Goal: Information Seeking & Learning: Learn about a topic

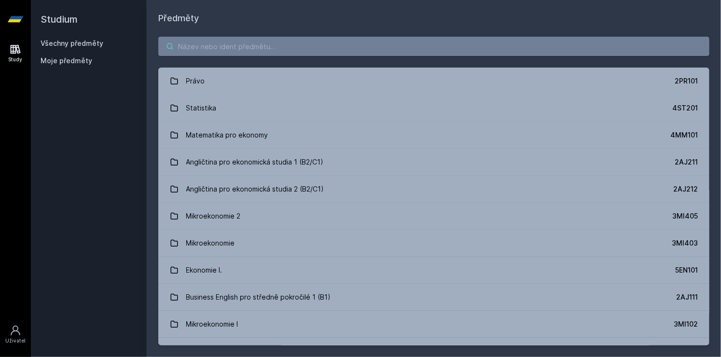
click at [231, 48] on input "search" at bounding box center [433, 46] width 551 height 19
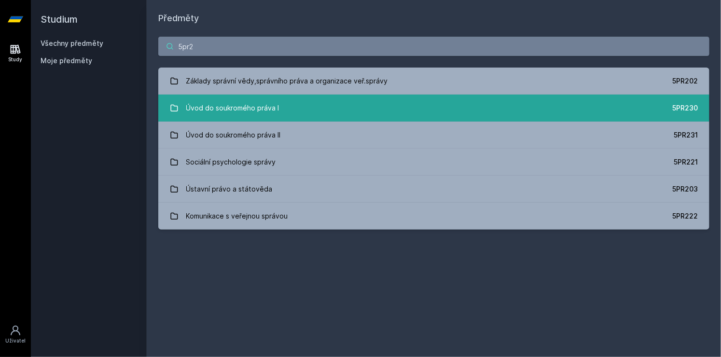
type input "5pr2"
click at [261, 114] on div "Úvod do soukromého práva I" at bounding box center [232, 107] width 93 height 19
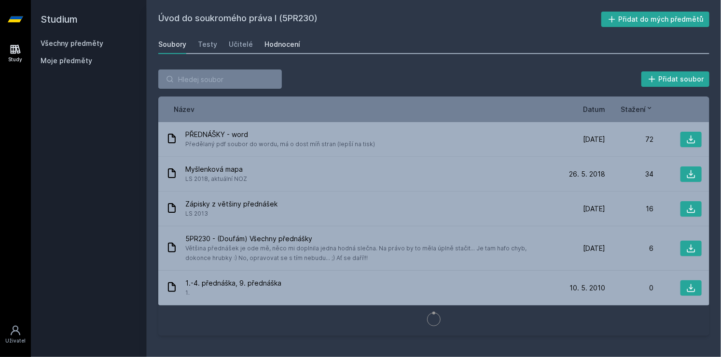
click at [276, 42] on div "Hodnocení" at bounding box center [283, 45] width 36 height 10
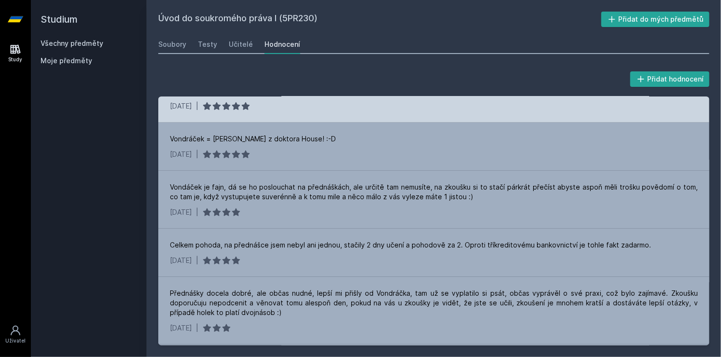
scroll to position [441, 0]
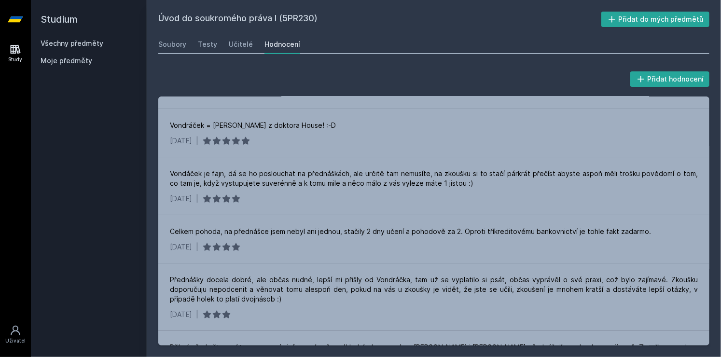
click at [226, 42] on div "Soubory Testy Učitelé Hodnocení" at bounding box center [433, 44] width 551 height 19
click at [230, 42] on div "Učitelé" at bounding box center [241, 45] width 24 height 10
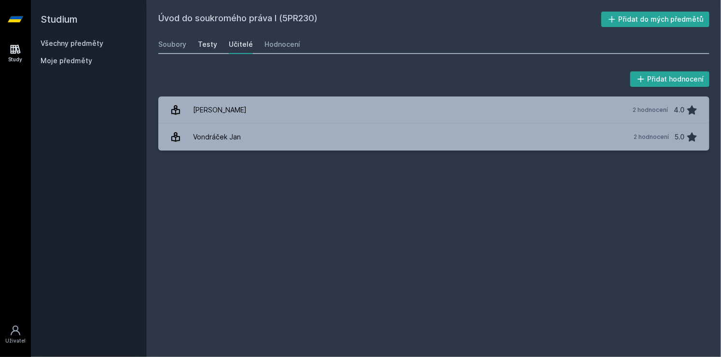
click at [213, 41] on div "Testy" at bounding box center [207, 45] width 19 height 10
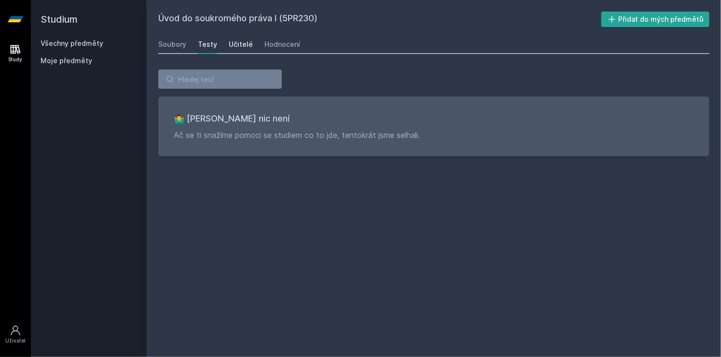
click at [245, 43] on div "Učitelé" at bounding box center [241, 45] width 24 height 10
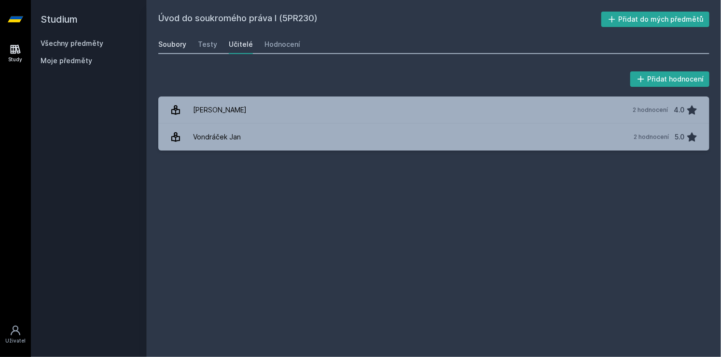
click at [166, 45] on div "Soubory" at bounding box center [172, 45] width 28 height 10
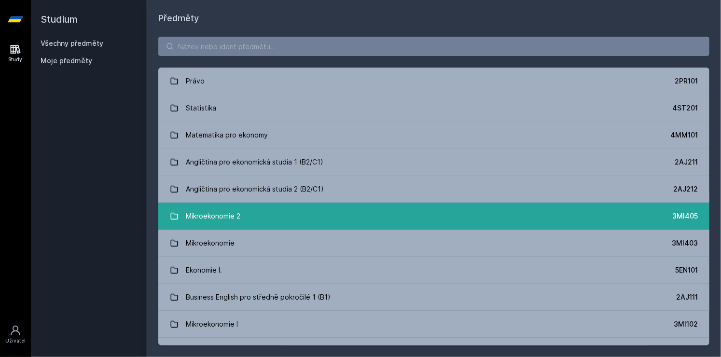
click at [217, 213] on div "Mikroekonomie 2" at bounding box center [213, 216] width 55 height 19
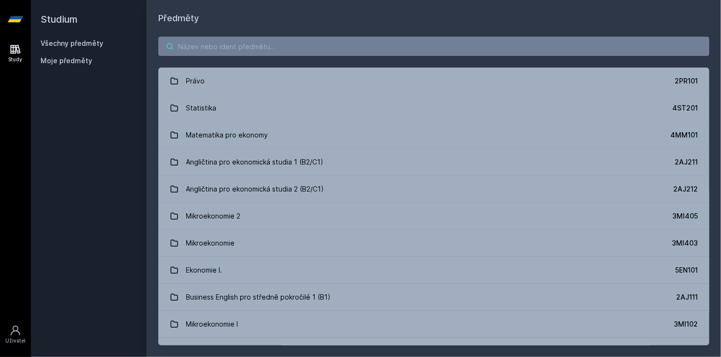
click at [258, 44] on input "search" at bounding box center [433, 46] width 551 height 19
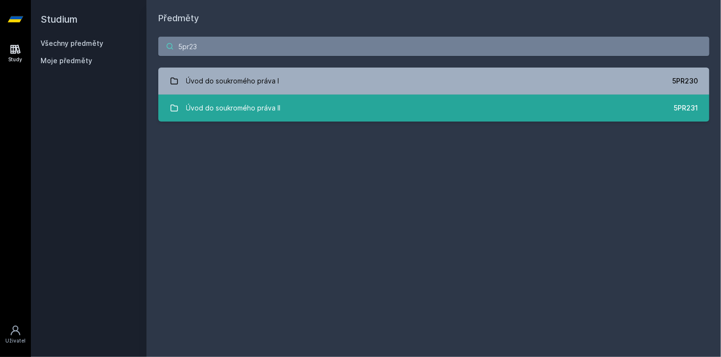
type input "5pr23"
click at [336, 105] on link "Úvod do soukromého práva II 5PR231" at bounding box center [433, 108] width 551 height 27
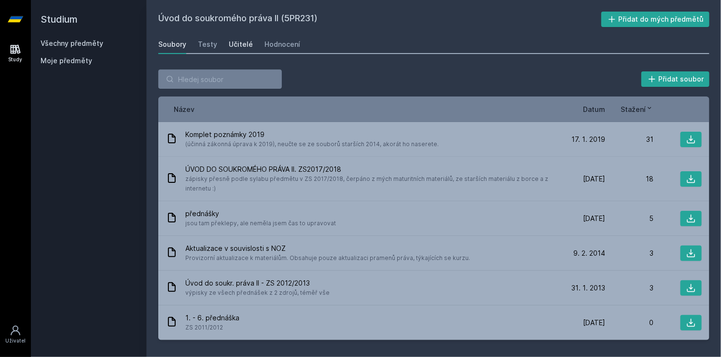
click at [231, 37] on link "Učitelé" at bounding box center [241, 44] width 24 height 19
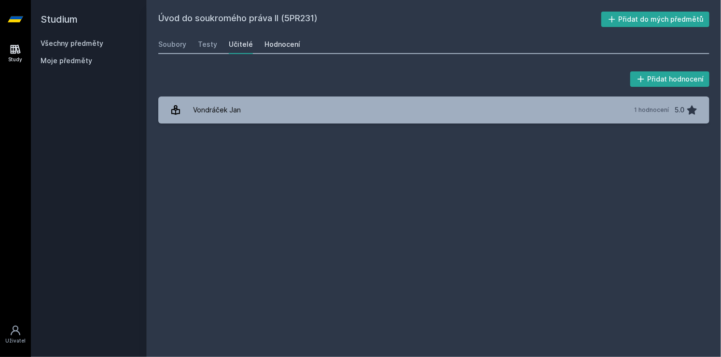
click at [280, 42] on div "Hodnocení" at bounding box center [283, 45] width 36 height 10
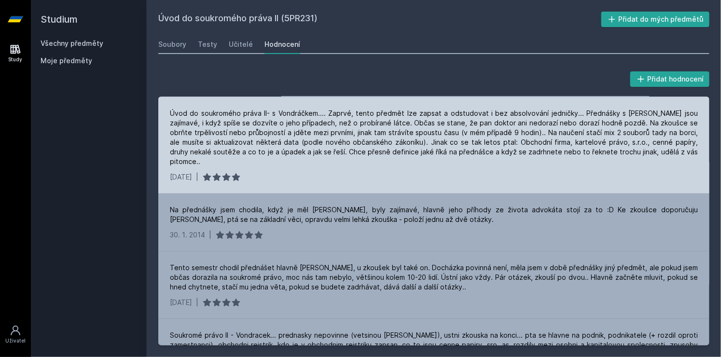
scroll to position [62, 0]
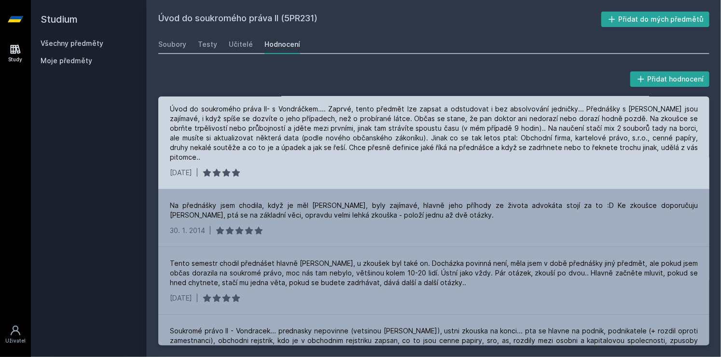
click at [395, 226] on div "Na přednášky jsem chodila, když je měl [PERSON_NAME], byly zajímavé, hlavně jeh…" at bounding box center [433, 218] width 551 height 58
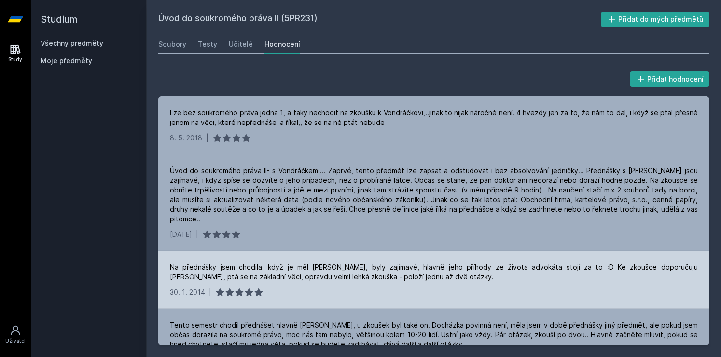
scroll to position [117, 0]
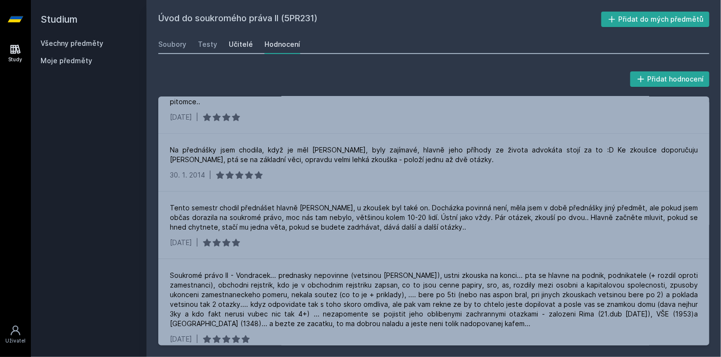
click at [231, 48] on div "Učitelé" at bounding box center [241, 45] width 24 height 10
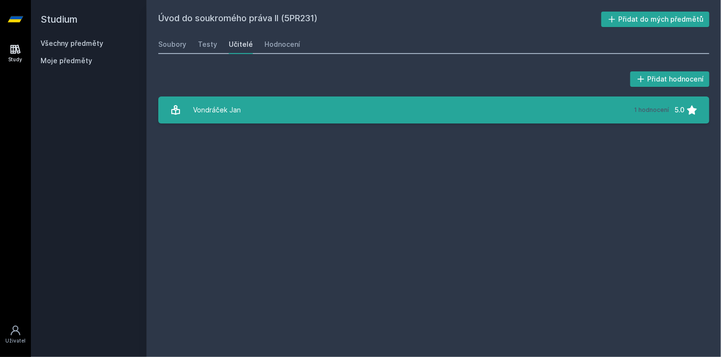
click at [223, 118] on div "Vondráček Jan" at bounding box center [217, 109] width 48 height 19
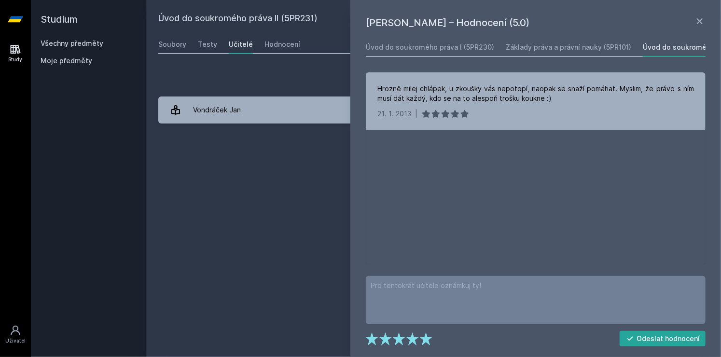
click at [229, 40] on div "Učitelé" at bounding box center [241, 45] width 24 height 10
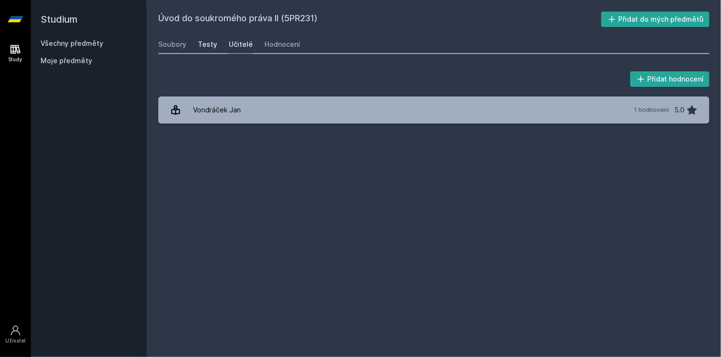
click at [207, 39] on link "Testy" at bounding box center [207, 44] width 19 height 19
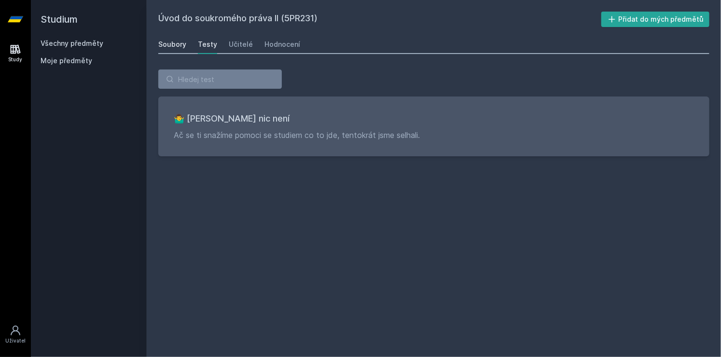
click at [182, 42] on div "Soubory" at bounding box center [172, 45] width 28 height 10
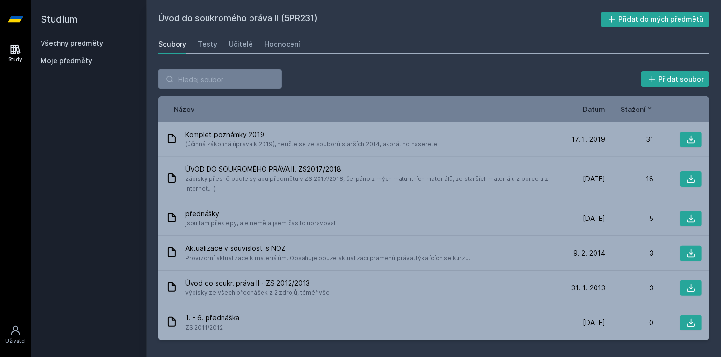
click at [592, 109] on span "Datum" at bounding box center [594, 109] width 22 height 10
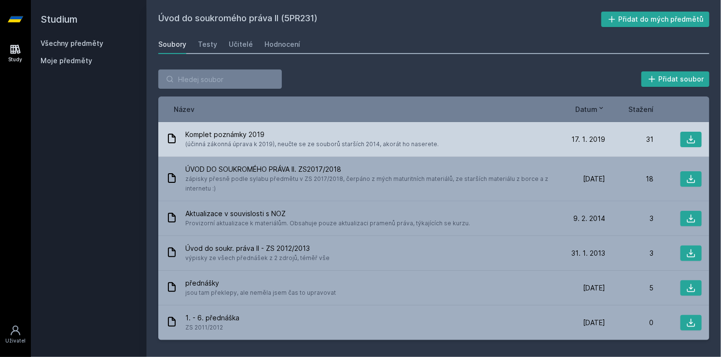
click at [235, 133] on span "Komplet poznámky 2019" at bounding box center [311, 135] width 253 height 10
click at [694, 137] on icon at bounding box center [692, 140] width 10 height 10
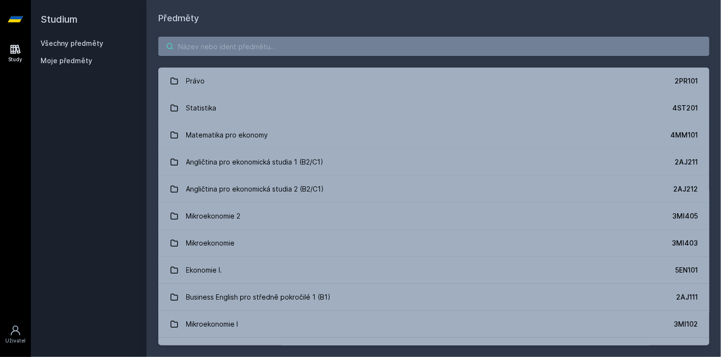
click at [291, 46] on input "search" at bounding box center [433, 46] width 551 height 19
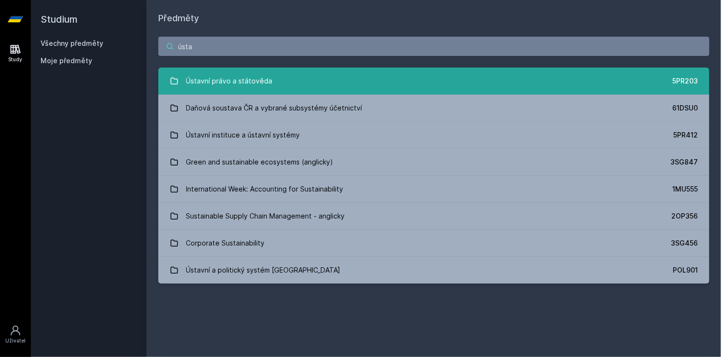
type input "ústa"
click at [242, 72] on div "Ústavní právo a státověda" at bounding box center [229, 80] width 86 height 19
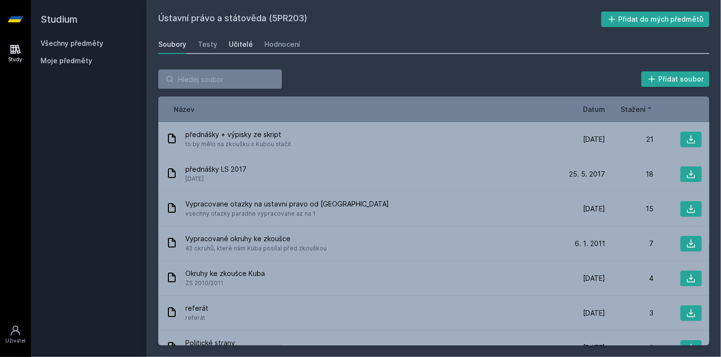
click at [240, 41] on div "Učitelé" at bounding box center [241, 45] width 24 height 10
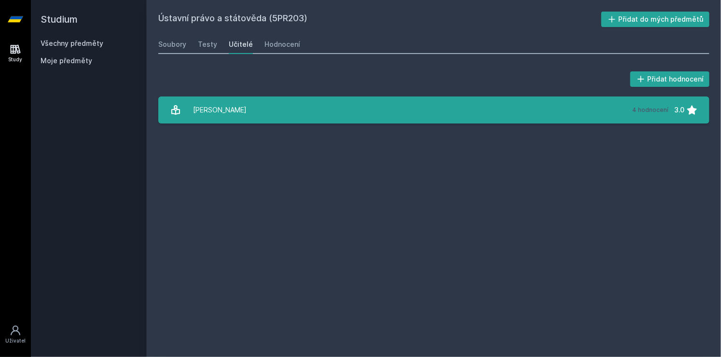
click at [228, 104] on div "Kuba Jaroslav" at bounding box center [220, 109] width 54 height 19
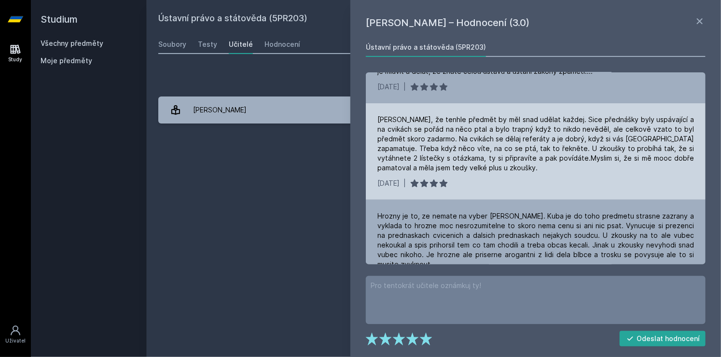
scroll to position [154, 0]
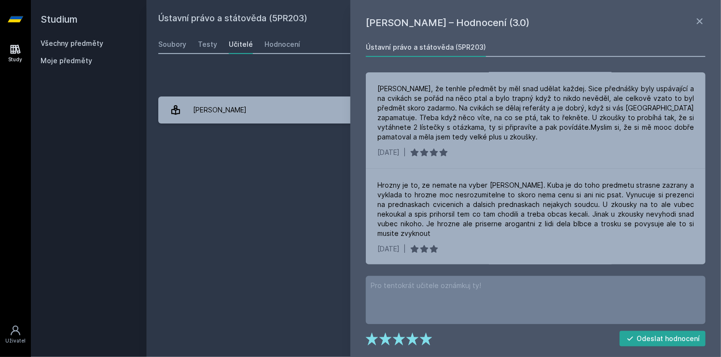
click at [327, 211] on div "Ústavní právo a státověda (5PR203) Přidat do mých předmětů Soubory Testy Učitel…" at bounding box center [433, 179] width 551 height 334
click at [698, 28] on link at bounding box center [700, 22] width 12 height 14
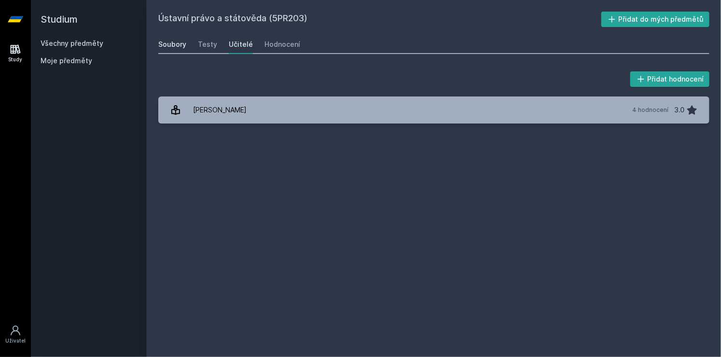
click at [171, 50] on link "Soubory" at bounding box center [172, 44] width 28 height 19
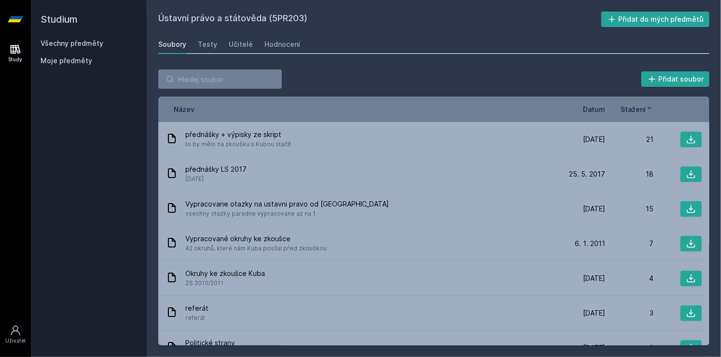
drag, startPoint x: 306, startPoint y: 16, endPoint x: 270, endPoint y: 17, distance: 35.3
click at [270, 17] on h2 "Ústavní právo a státověda (5PR203)" at bounding box center [379, 19] width 443 height 15
copy h2 "5PR203"
